Goal: Find specific page/section: Find specific page/section

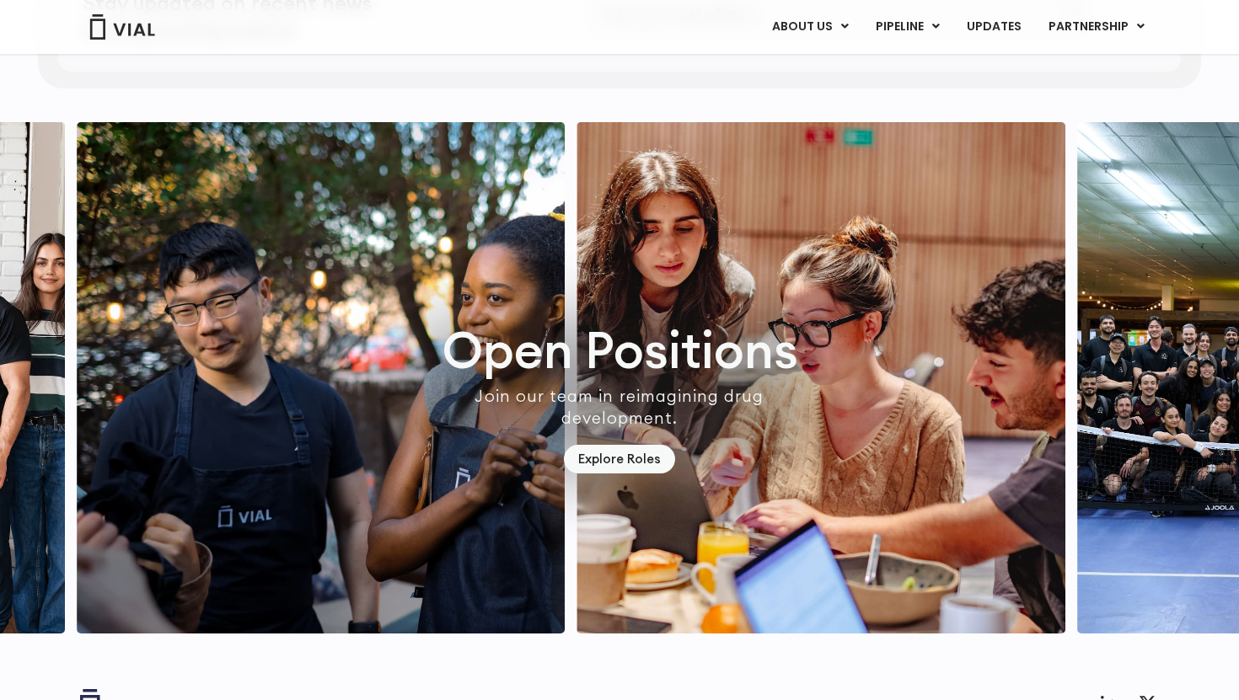
scroll to position [4747, 0]
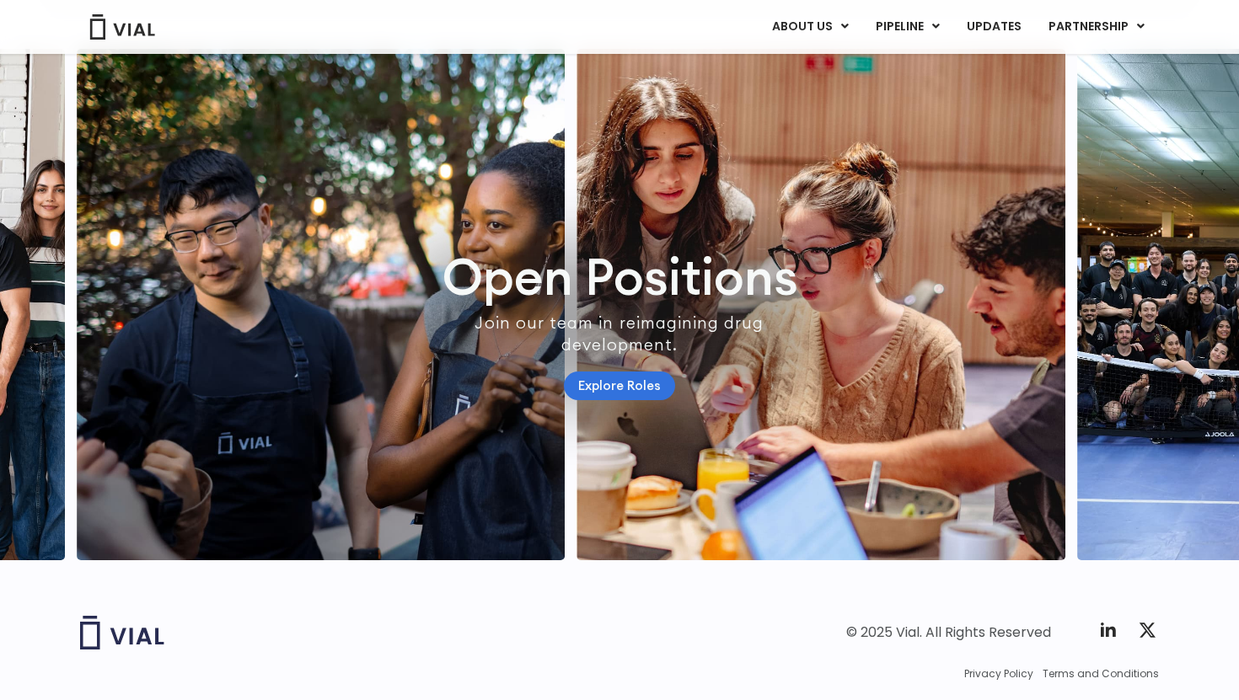
click at [584, 401] on link "Explore Roles" at bounding box center [619, 386] width 111 height 29
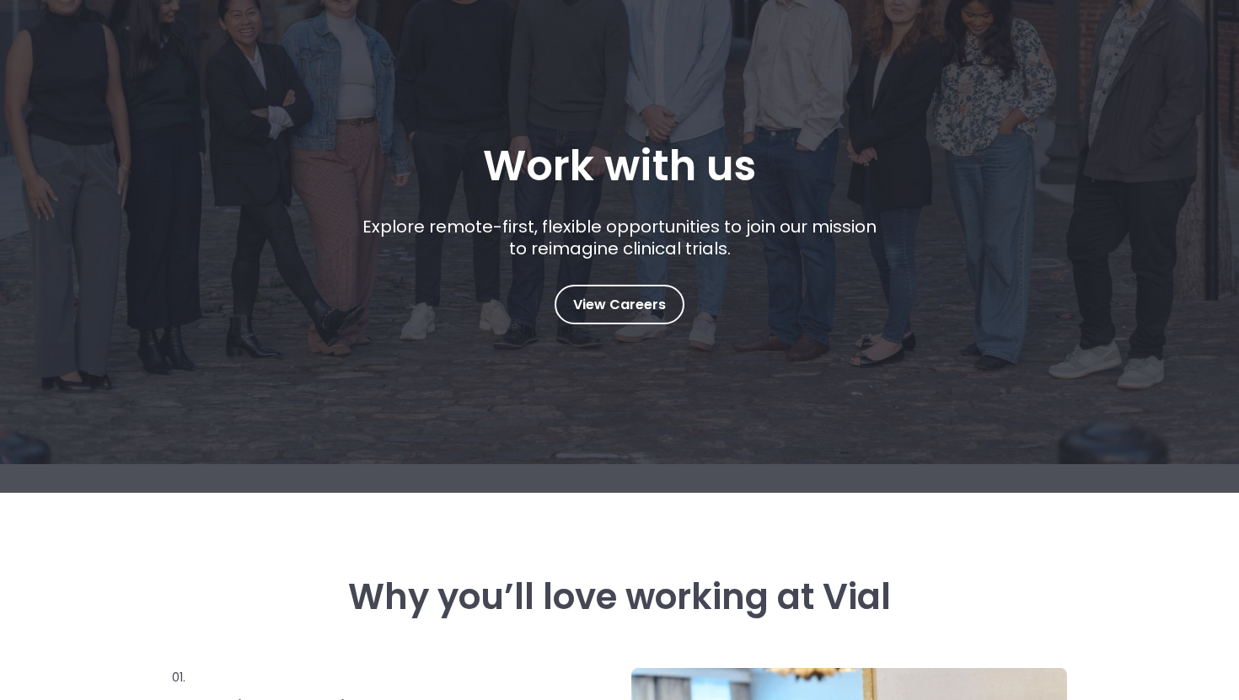
scroll to position [205, 0]
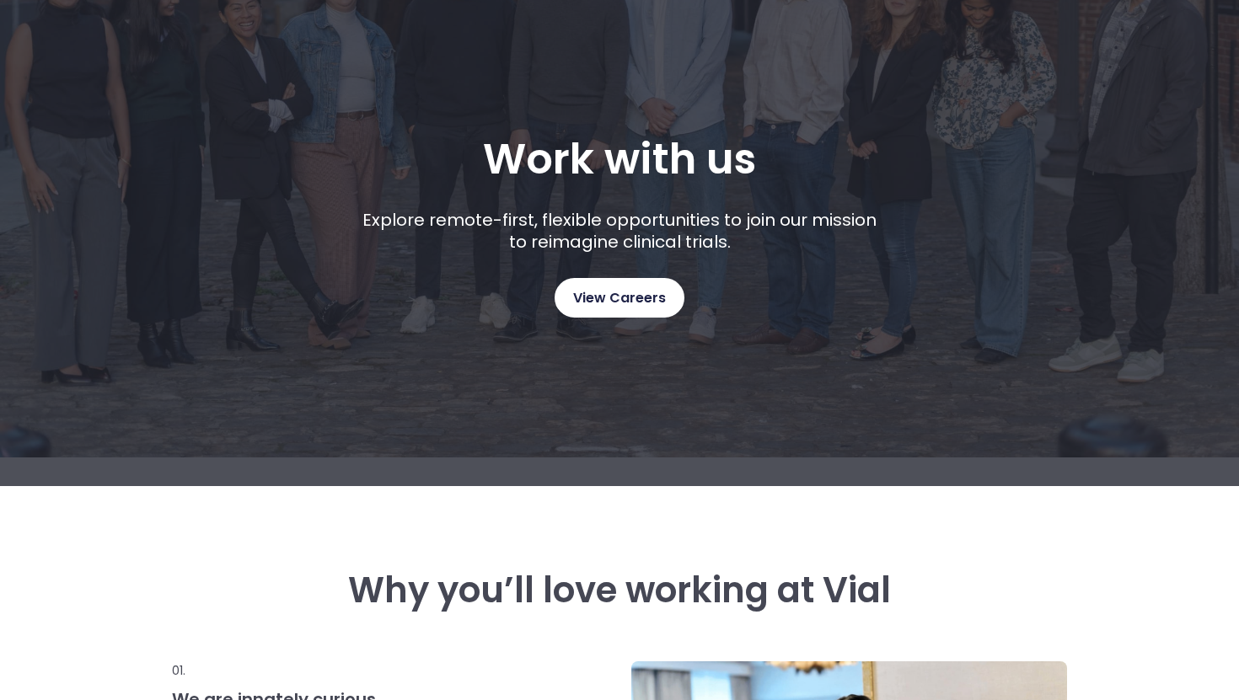
click at [636, 301] on span "View Careers" at bounding box center [619, 298] width 93 height 22
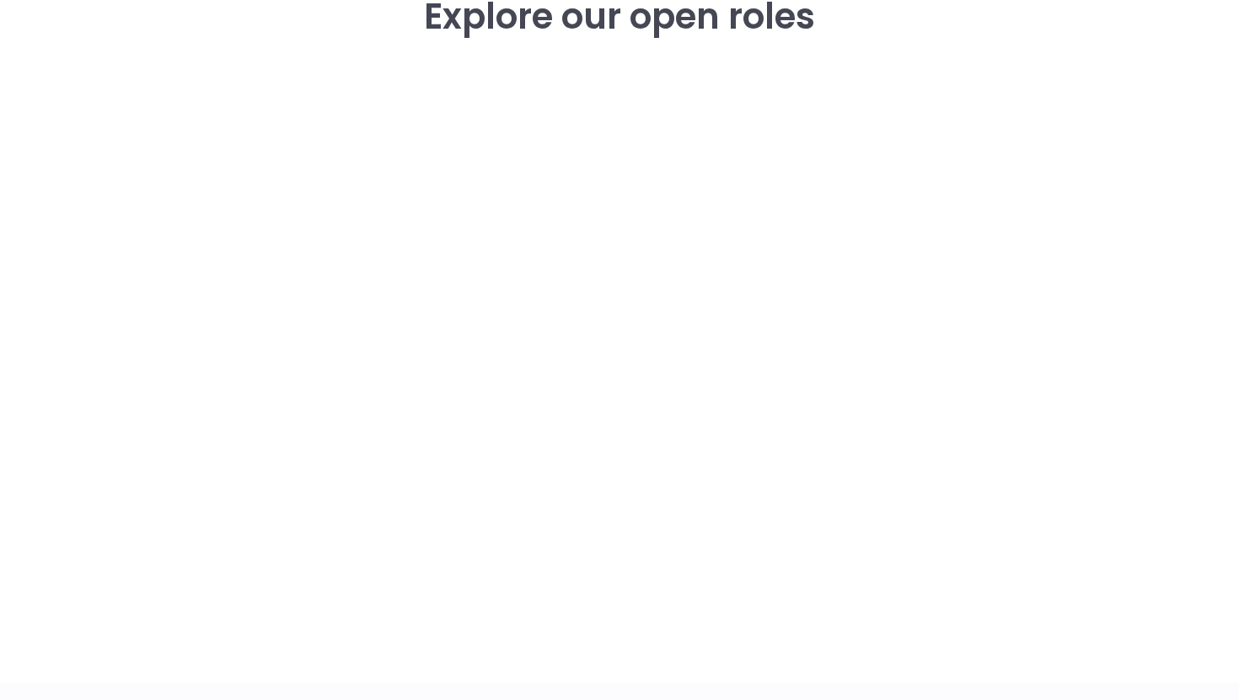
scroll to position [2453, 0]
